Goal: Check status: Check status

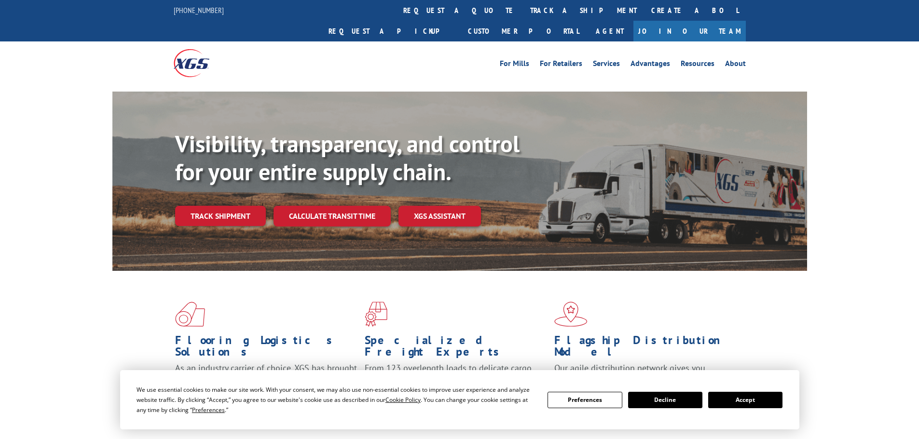
click at [242, 215] on div "Visibility, transparency, and control for your entire supply chain. Track shipm…" at bounding box center [491, 197] width 632 height 135
click at [236, 206] on link "Track shipment" at bounding box center [220, 216] width 91 height 20
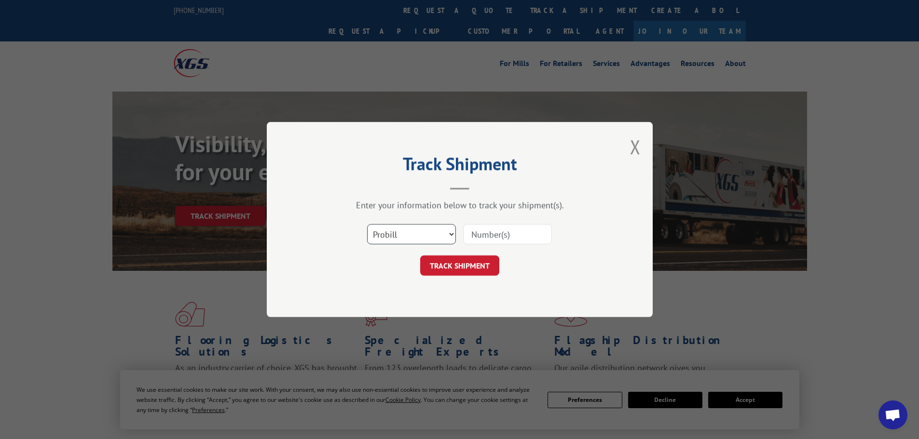
click at [408, 233] on select "Select category... Probill BOL PO" at bounding box center [411, 234] width 89 height 20
select select "bol"
click at [367, 224] on select "Select category... Probill BOL PO" at bounding box center [411, 234] width 89 height 20
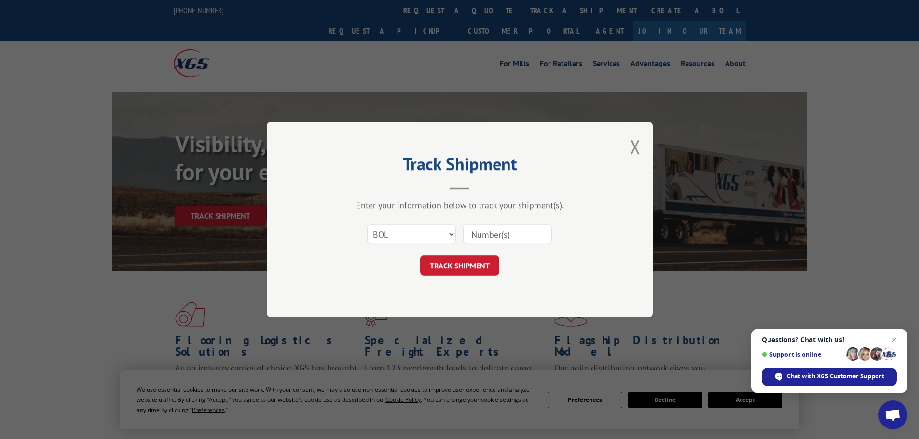
click at [475, 247] on div "Select category... Probill BOL PO" at bounding box center [459, 235] width 289 height 32
drag, startPoint x: 484, startPoint y: 237, endPoint x: 482, endPoint y: 230, distance: 7.5
click at [484, 236] on input at bounding box center [507, 234] width 89 height 20
type input "15173560"
click at [437, 269] on button "TRACK SHIPMENT" at bounding box center [459, 266] width 79 height 20
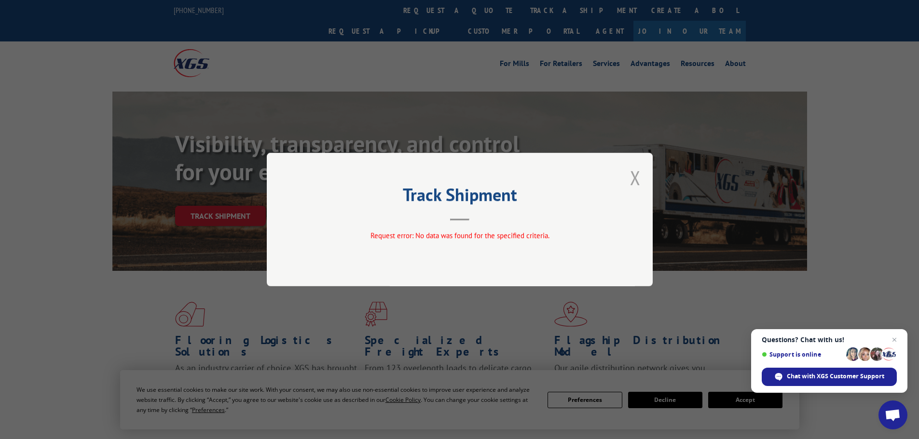
click at [633, 178] on button "Close modal" at bounding box center [635, 178] width 11 height 26
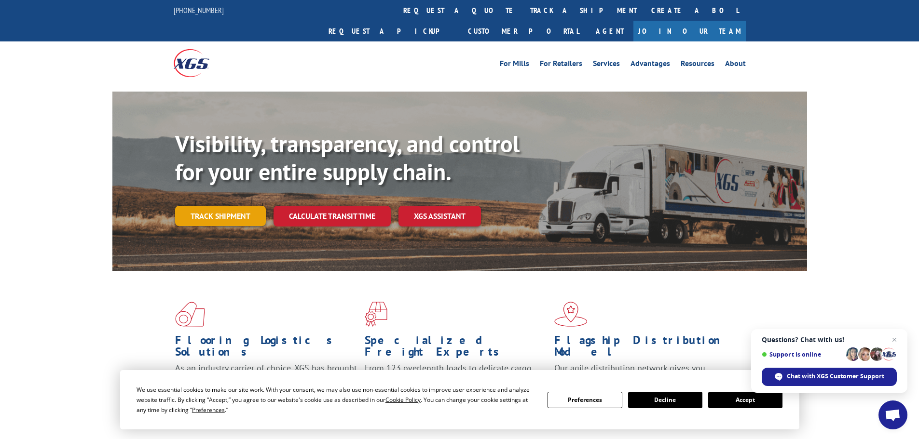
click at [231, 206] on link "Track shipment" at bounding box center [220, 216] width 91 height 20
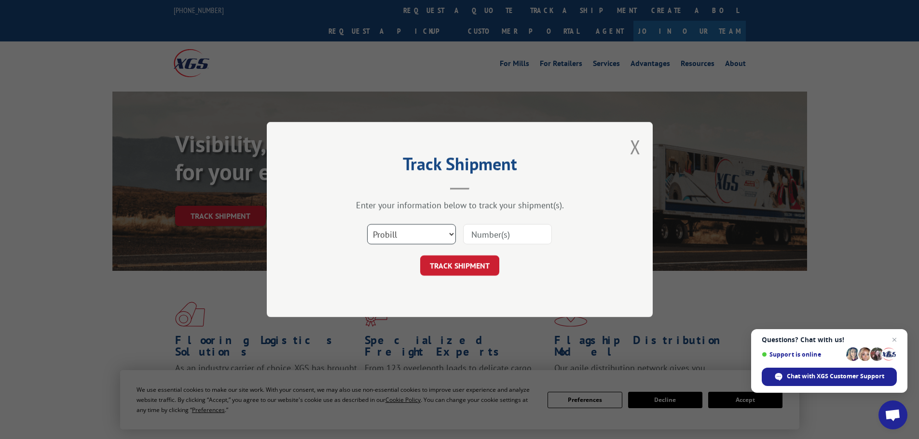
click at [401, 239] on select "Select category... Probill BOL PO" at bounding box center [411, 234] width 89 height 20
select select "po"
click at [367, 224] on select "Select category... Probill BOL PO" at bounding box center [411, 234] width 89 height 20
click at [510, 242] on input at bounding box center [507, 234] width 89 height 20
type input "bs044539"
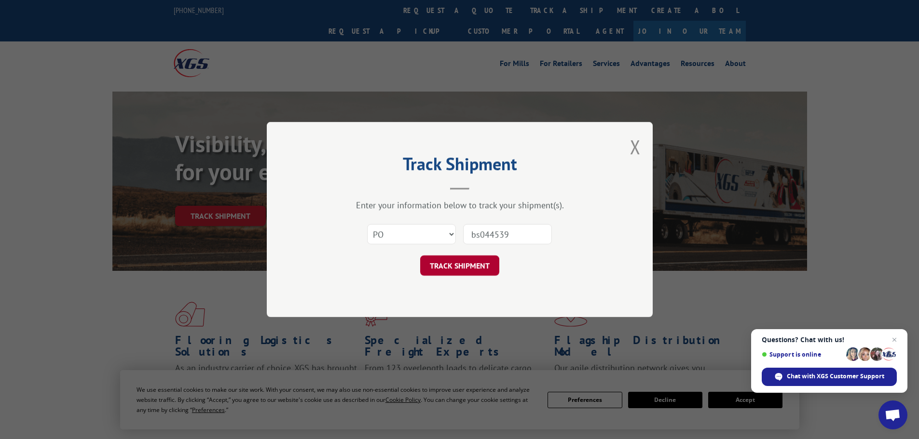
click at [455, 262] on button "TRACK SHIPMENT" at bounding box center [459, 266] width 79 height 20
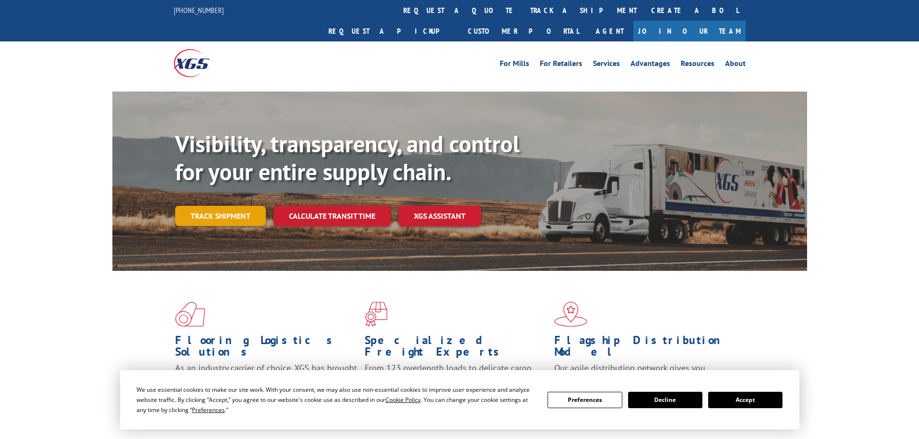
click at [221, 206] on link "Track shipment" at bounding box center [220, 216] width 91 height 20
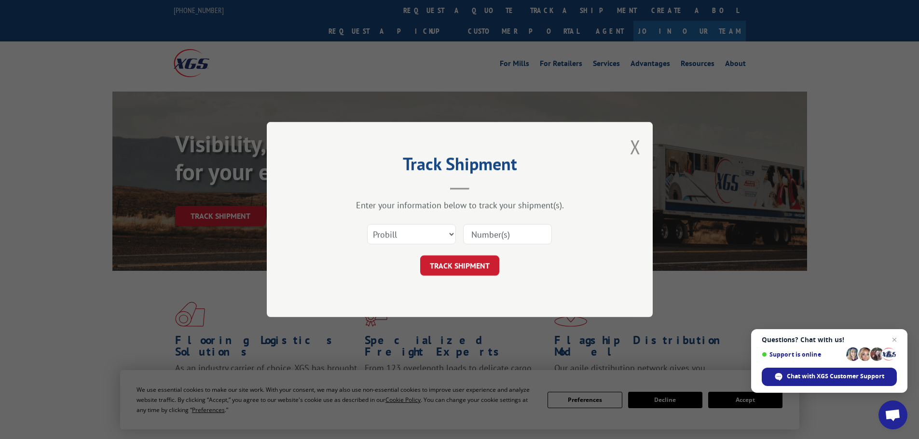
click at [510, 236] on input at bounding box center [507, 234] width 89 height 20
type input "1"
type input "15173560"
click at [440, 267] on button "TRACK SHIPMENT" at bounding box center [459, 266] width 79 height 20
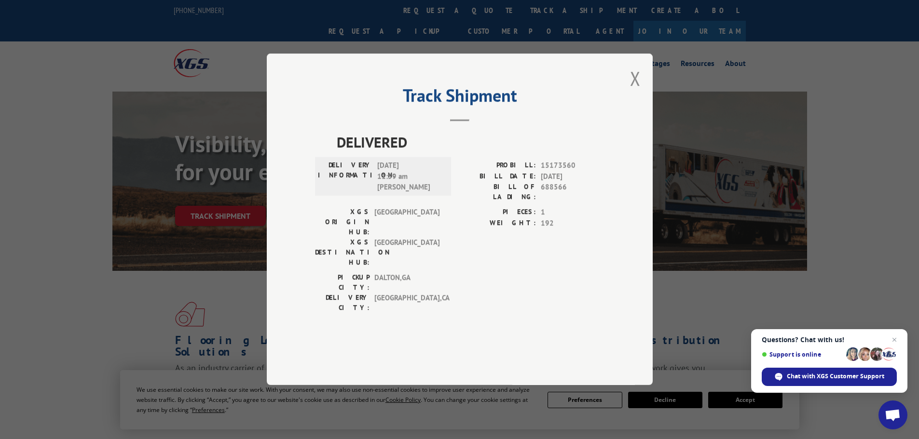
click at [628, 109] on div "Track Shipment DELIVERED DELIVERY INFORMATION: 05/10/2024 11:59 am Chris Scott …" at bounding box center [460, 220] width 386 height 332
drag, startPoint x: 626, startPoint y: 109, endPoint x: 642, endPoint y: 106, distance: 16.6
click at [628, 109] on div "Track Shipment DELIVERED DELIVERY INFORMATION: 05/10/2024 11:59 am Chris Scott …" at bounding box center [460, 220] width 386 height 332
click at [642, 106] on div "Track Shipment DELIVERED DELIVERY INFORMATION: 05/10/2024 11:59 am Chris Scott …" at bounding box center [460, 220] width 386 height 332
click at [640, 91] on button "Close modal" at bounding box center [635, 79] width 11 height 26
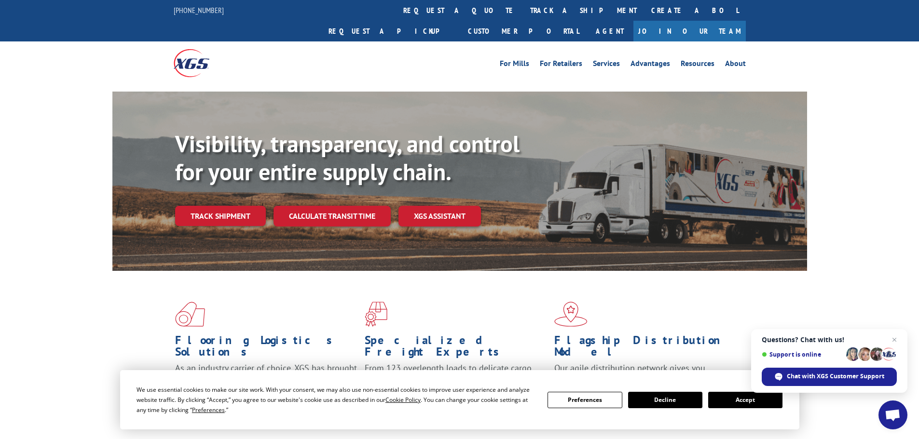
click at [639, 106] on div "Visibility, transparency, and control for your entire supply chain. Track shipm…" at bounding box center [459, 191] width 695 height 198
click at [231, 206] on link "Track shipment" at bounding box center [220, 216] width 91 height 20
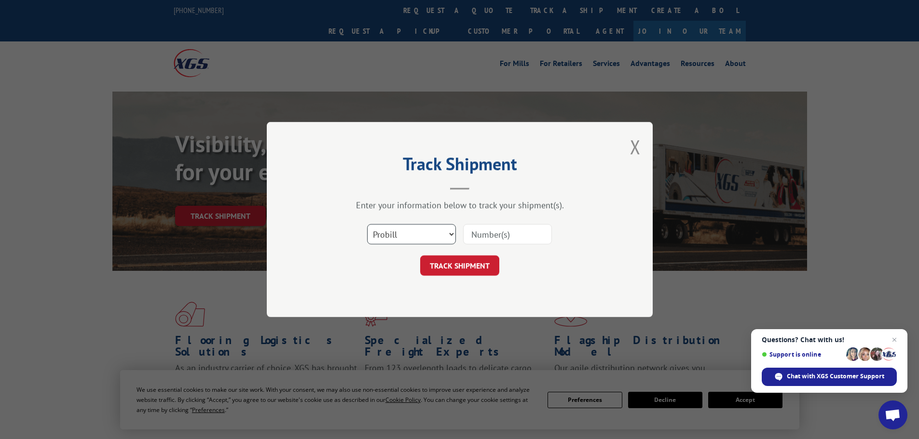
click at [401, 237] on select "Select category... Probill BOL PO" at bounding box center [411, 234] width 89 height 20
select select "bol"
click at [367, 224] on select "Select category... Probill BOL PO" at bounding box center [411, 234] width 89 height 20
click at [491, 239] on input at bounding box center [507, 234] width 89 height 20
type input "15173560"
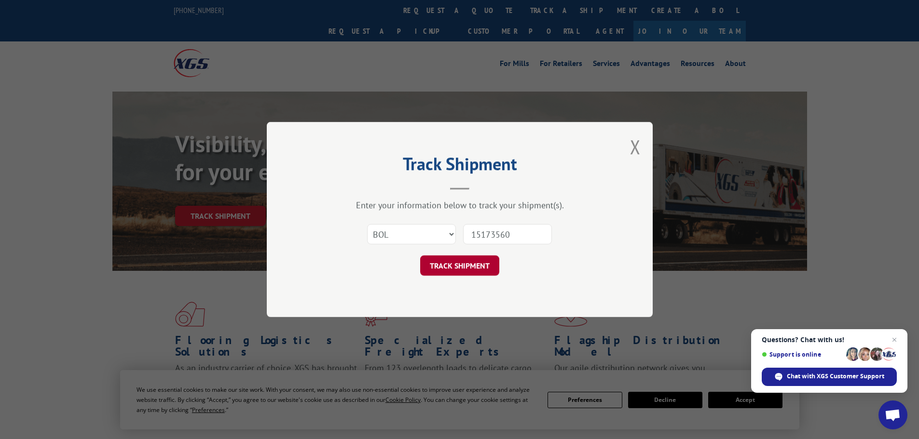
click at [471, 271] on button "TRACK SHIPMENT" at bounding box center [459, 266] width 79 height 20
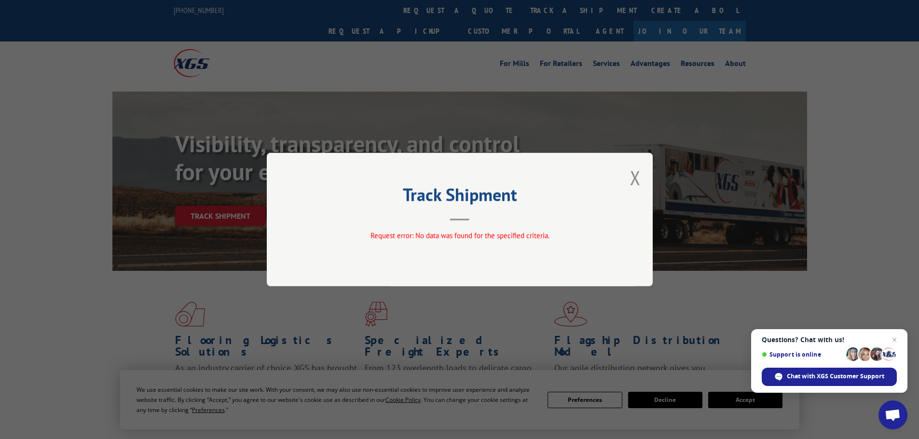
click at [634, 178] on button "Close modal" at bounding box center [635, 178] width 11 height 26
